Goal: Task Accomplishment & Management: Complete application form

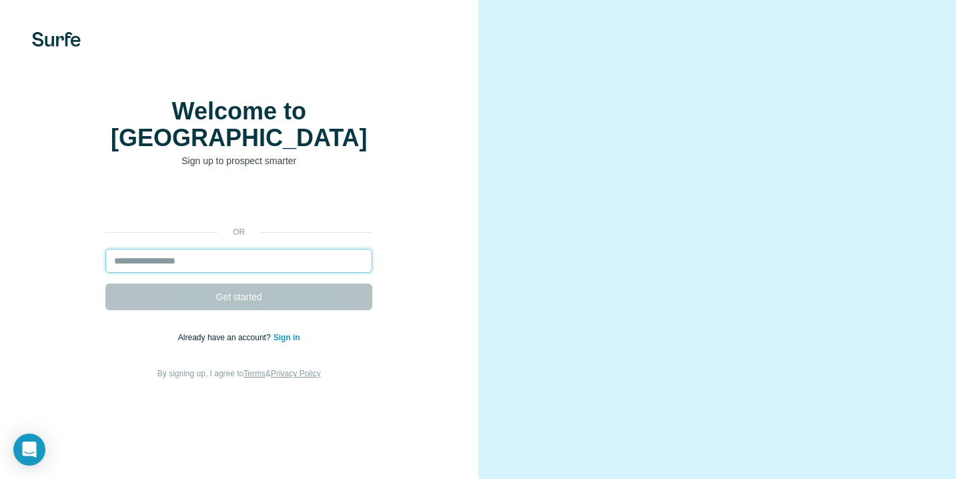
click at [239, 265] on input "email" at bounding box center [238, 261] width 267 height 24
click at [285, 341] on link "Sign in" at bounding box center [286, 337] width 27 height 9
drag, startPoint x: 0, startPoint y: 0, endPoint x: 282, endPoint y: 338, distance: 440.3
click at [282, 338] on link "Sign in" at bounding box center [286, 337] width 27 height 9
click at [265, 257] on input "email" at bounding box center [238, 261] width 267 height 24
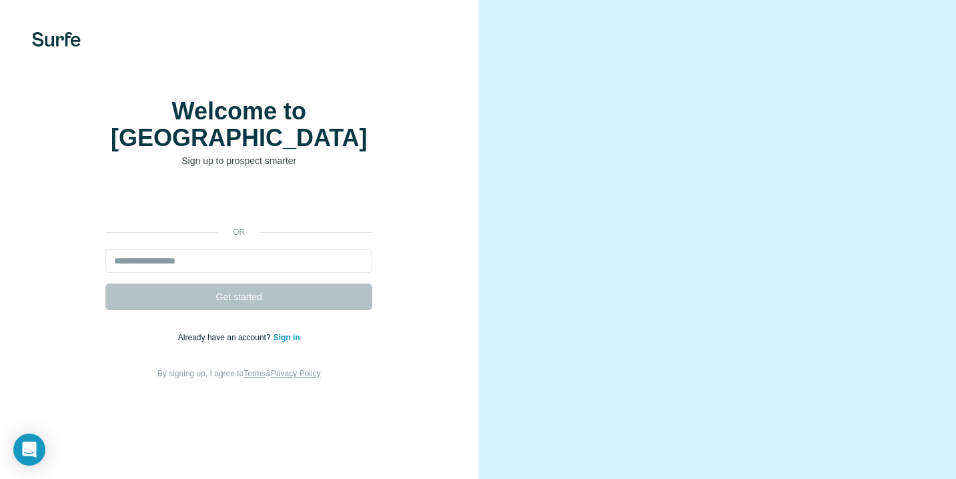
drag, startPoint x: 0, startPoint y: 0, endPoint x: 288, endPoint y: 347, distance: 450.8
click at [288, 343] on p "Already have an account? Sign in" at bounding box center [239, 337] width 122 height 12
click at [289, 342] on link "Sign in" at bounding box center [286, 337] width 27 height 9
click at [226, 264] on input "email" at bounding box center [238, 261] width 267 height 24
click at [287, 339] on link "Sign in" at bounding box center [286, 337] width 27 height 9
